Goal: Communication & Community: Answer question/provide support

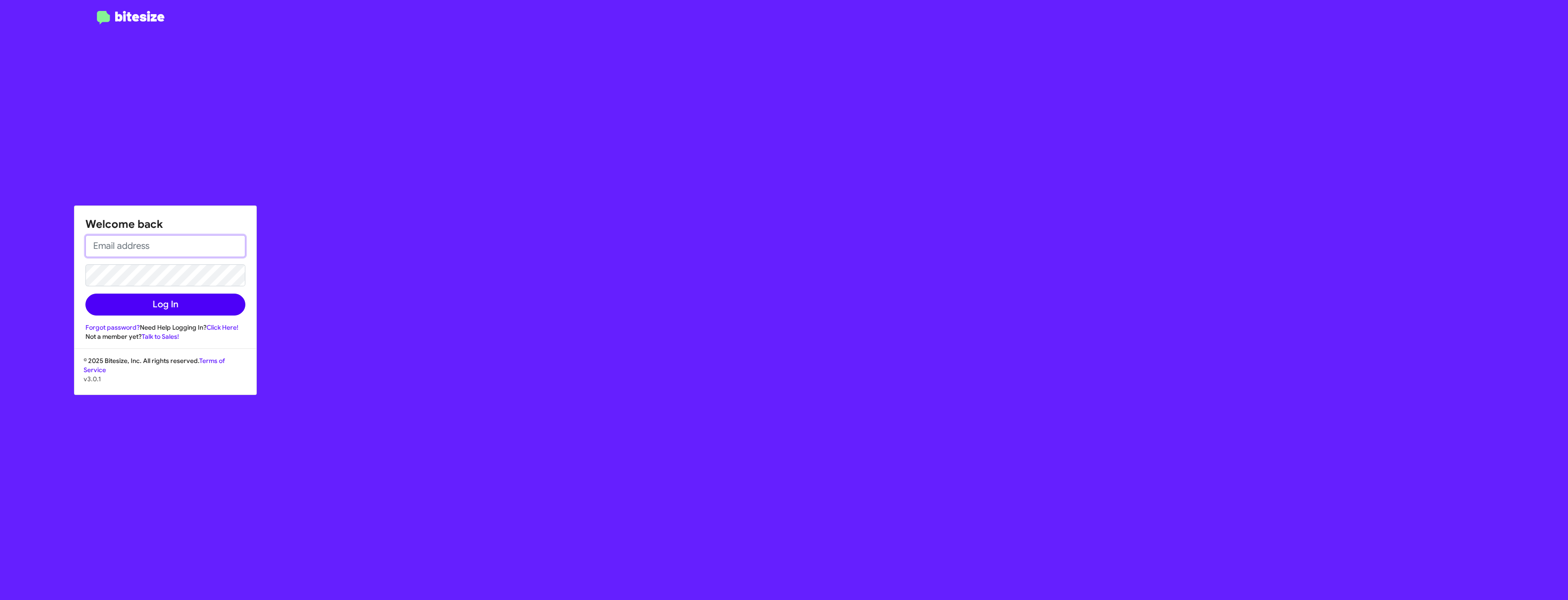
type input "[EMAIL_ADDRESS][DOMAIN_NAME]"
click at [186, 303] on button "Log In" at bounding box center [165, 304] width 160 height 22
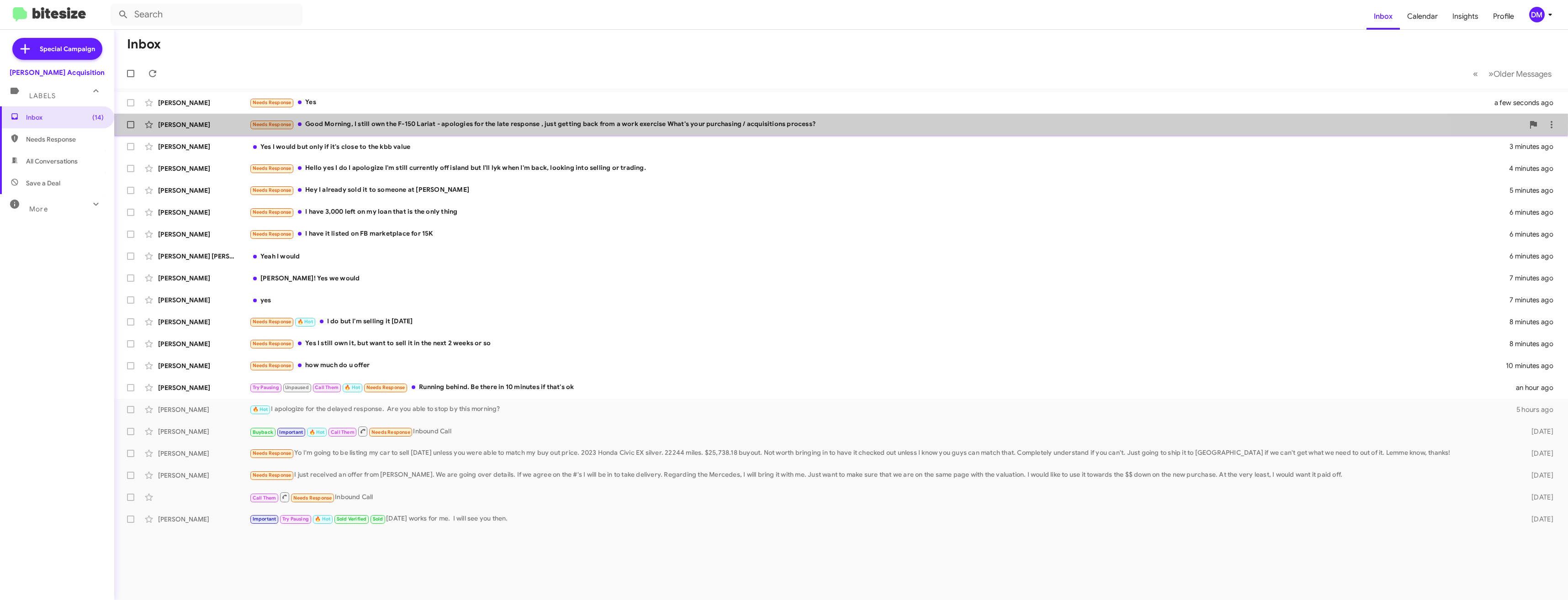
click at [232, 123] on div "[PERSON_NAME]" at bounding box center [203, 125] width 91 height 9
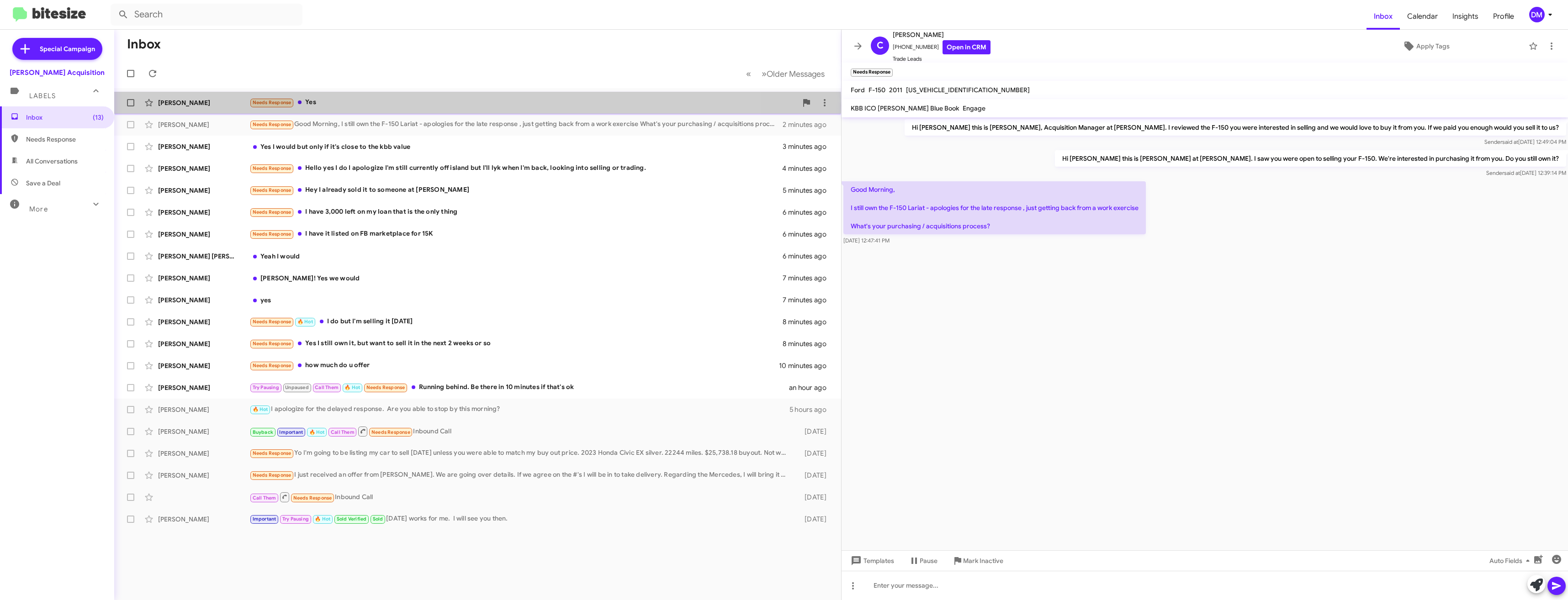
click at [221, 106] on div "[PERSON_NAME]" at bounding box center [203, 103] width 91 height 9
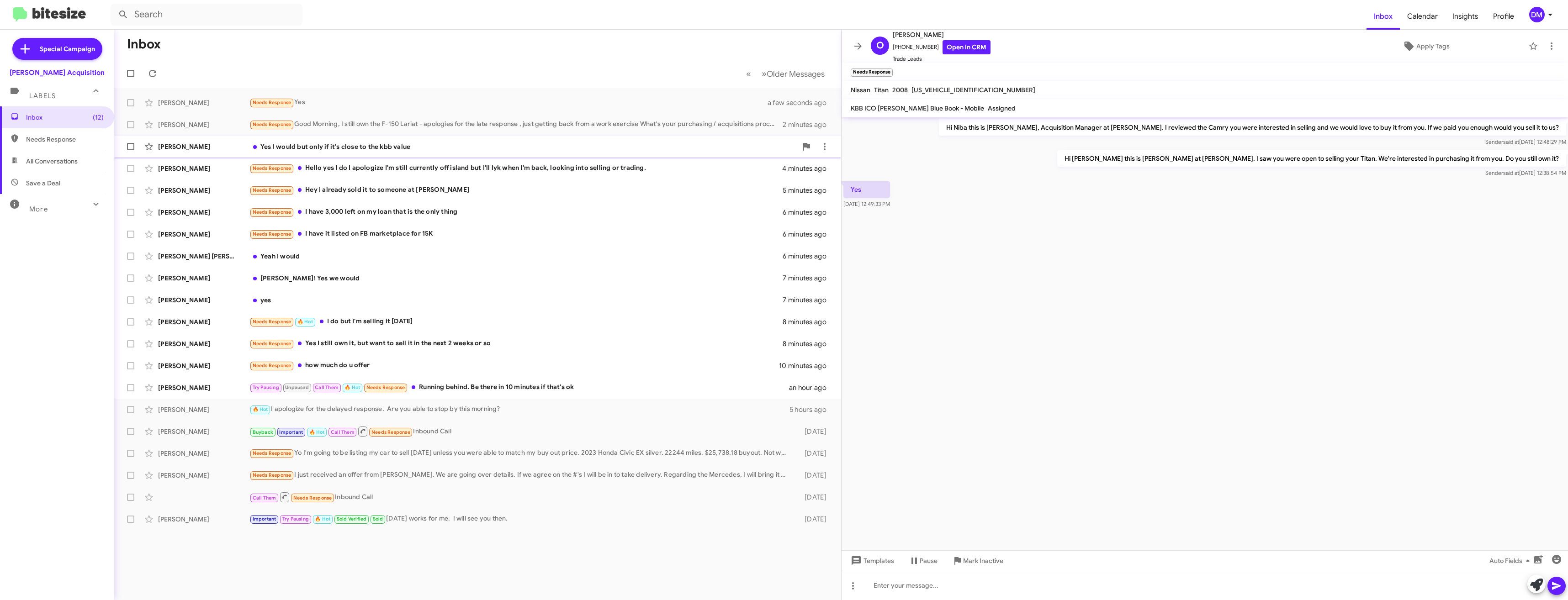
click at [220, 142] on div "[PERSON_NAME]" at bounding box center [203, 146] width 91 height 9
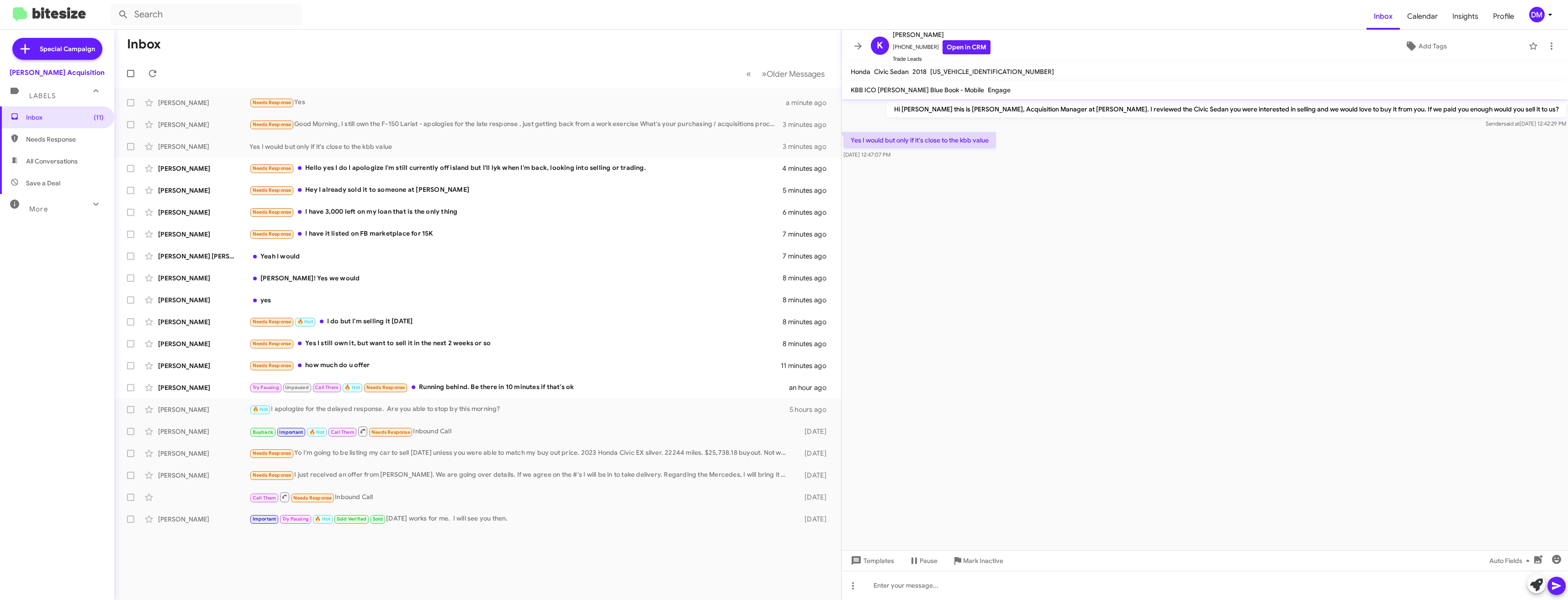
click at [941, 72] on span "[US_VEHICLE_IDENTIFICATION_NUMBER]" at bounding box center [991, 71] width 123 height 8
copy span "[US_VEHICLE_IDENTIFICATION_NUMBER]"
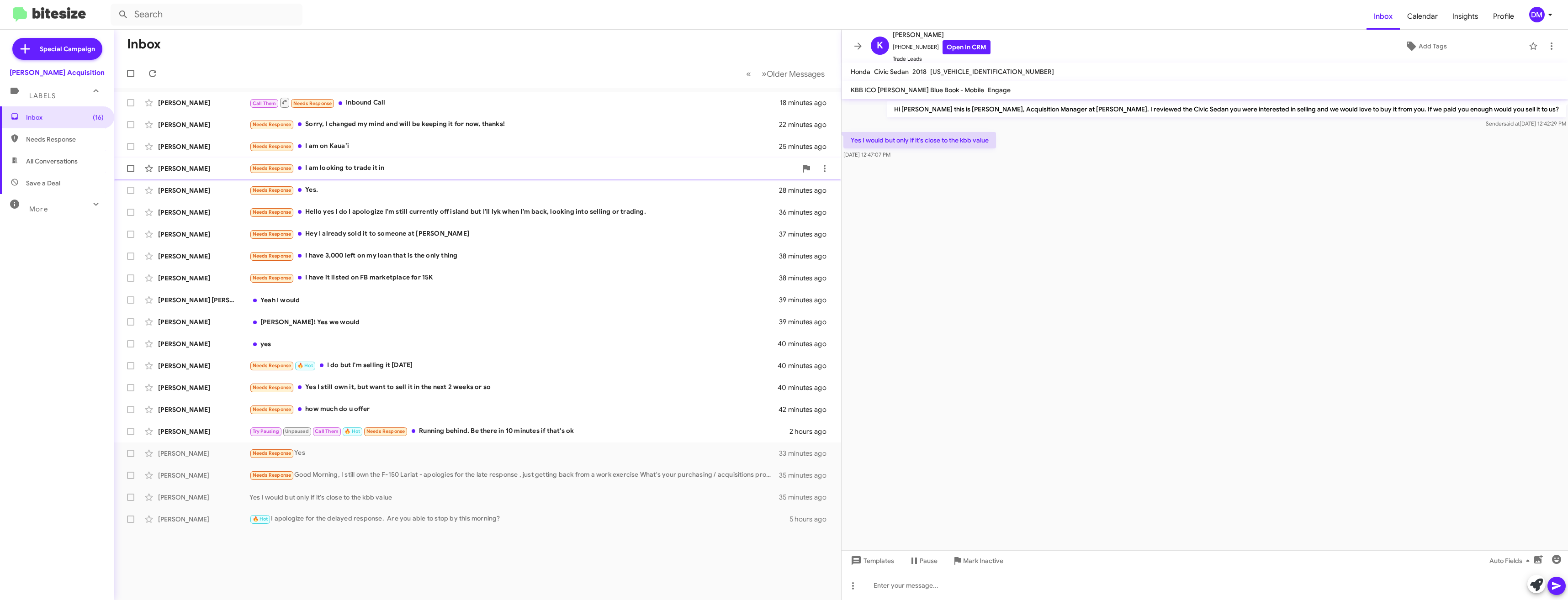
click at [221, 170] on div "[PERSON_NAME]" at bounding box center [203, 169] width 91 height 9
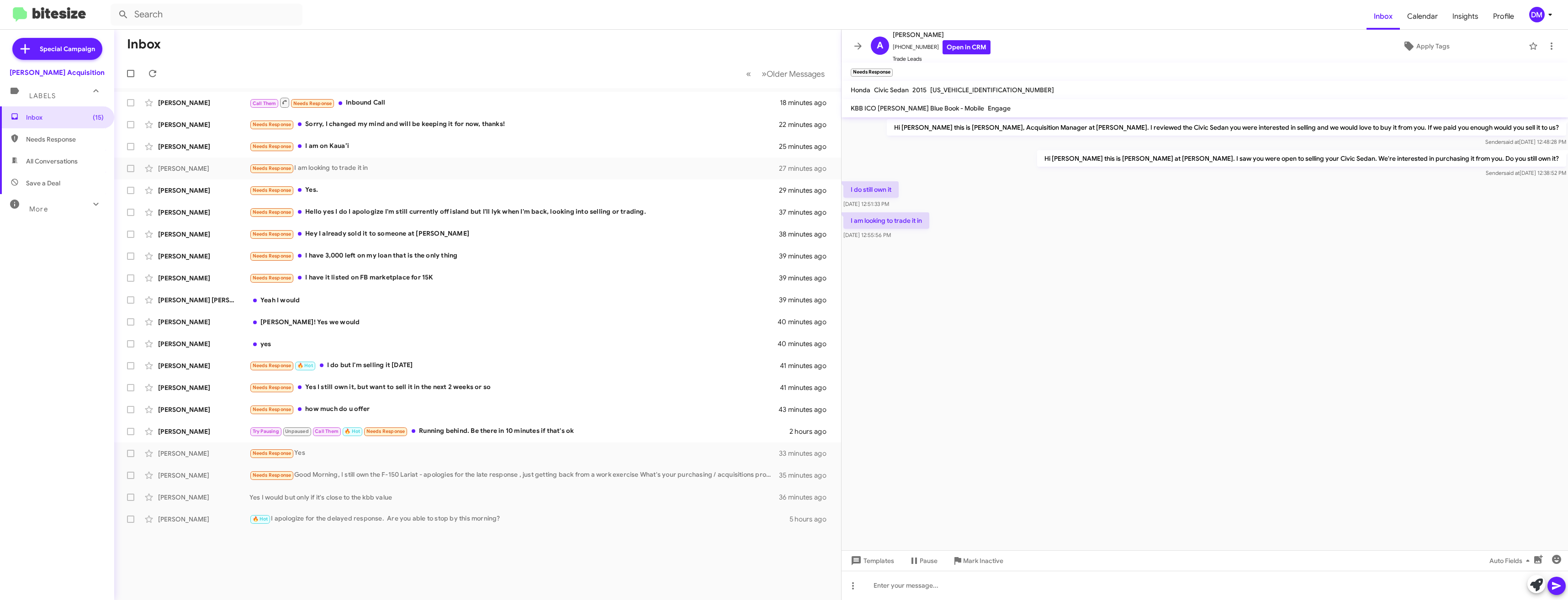
click at [938, 92] on span "[US_VEHICLE_IDENTIFICATION_NUMBER]" at bounding box center [991, 90] width 123 height 8
copy span "[US_VEHICLE_IDENTIFICATION_NUMBER]"
